Goal: Task Accomplishment & Management: Complete application form

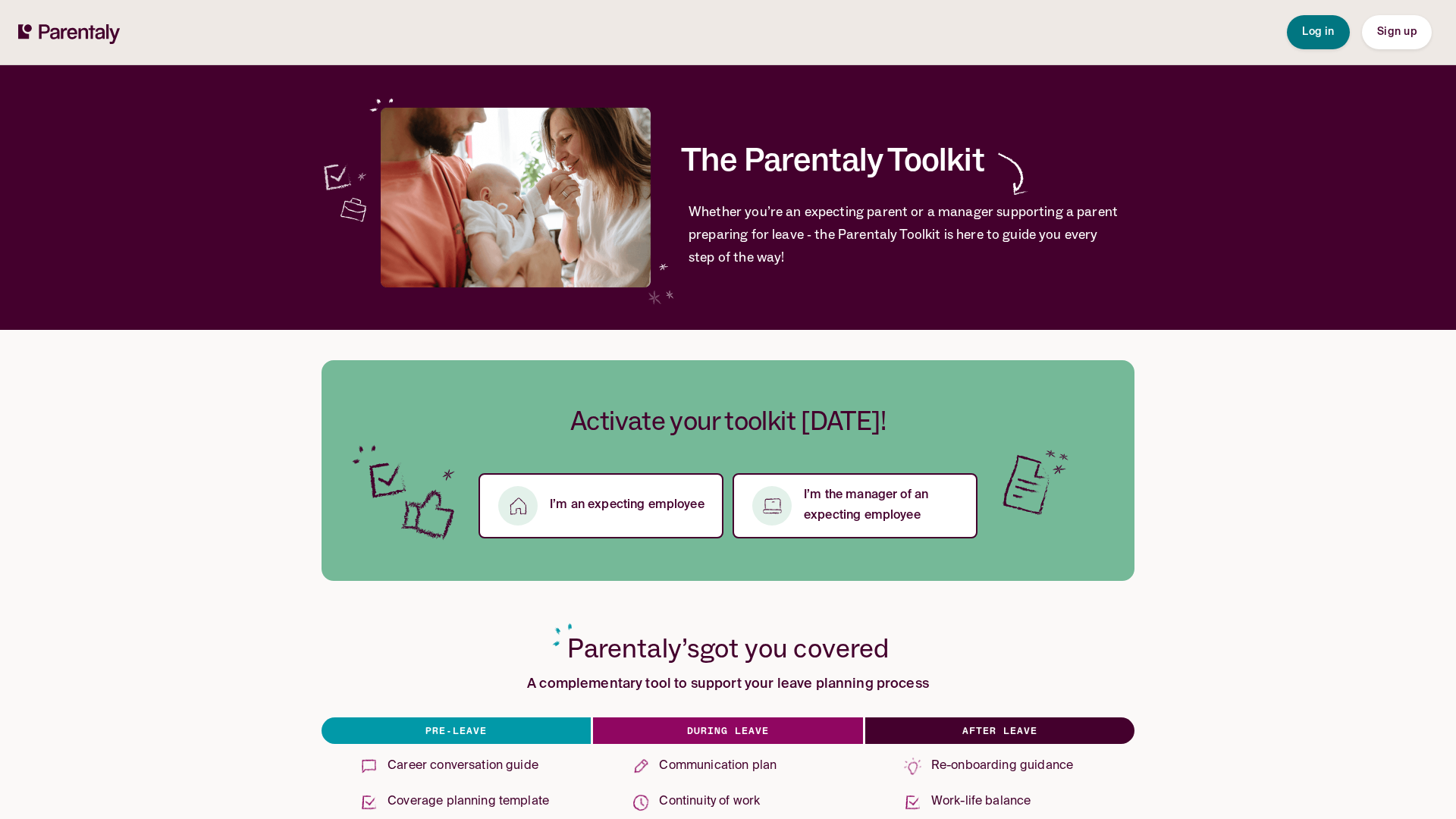
click at [1396, 32] on span "Sign up" at bounding box center [1397, 31] width 39 height 10
